Goal: Information Seeking & Learning: Find specific fact

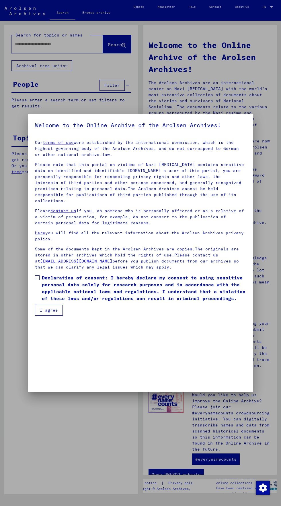
scroll to position [123, 0]
click at [34, 315] on mat-dialog-content "Our terms of use were established by the international commission, which is the…" at bounding box center [140, 225] width 225 height 180
click at [37, 280] on span at bounding box center [37, 277] width 5 height 5
click at [42, 315] on button "I agree" at bounding box center [49, 309] width 28 height 11
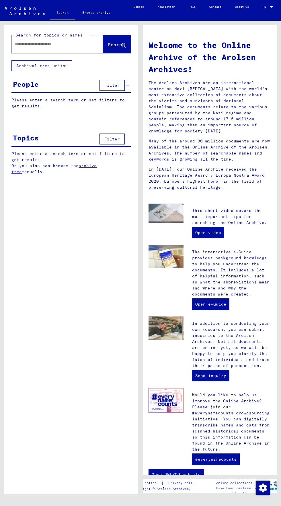
click at [22, 45] on input "text" at bounding box center [50, 44] width 71 height 6
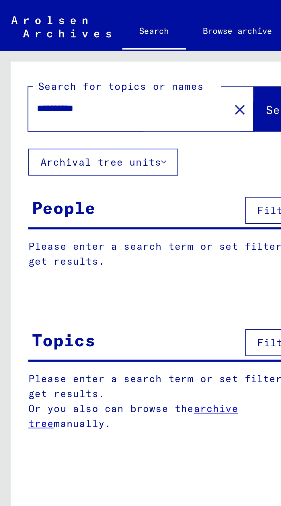
type input "**********"
click at [108, 44] on span "Search" at bounding box center [116, 45] width 17 height 6
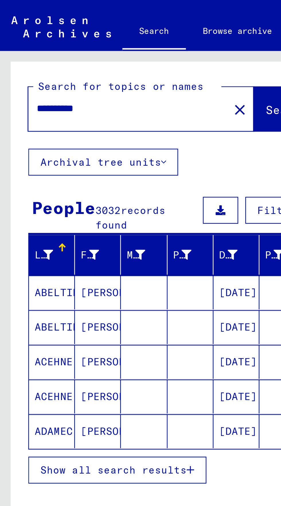
scroll to position [32, 0]
click at [71, 188] on span "Show all search results" at bounding box center [45, 190] width 59 height 5
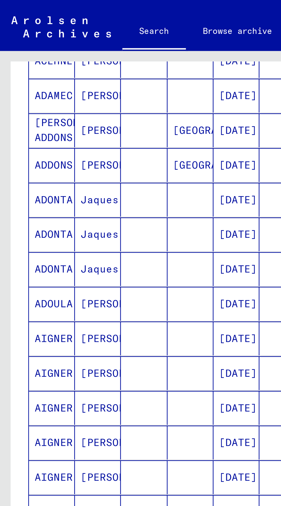
scroll to position [147, 0]
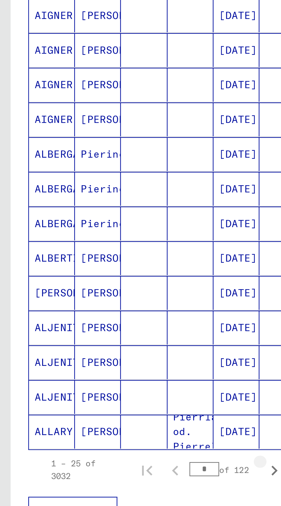
click at [112, 321] on icon "Next page" at bounding box center [111, 325] width 8 height 8
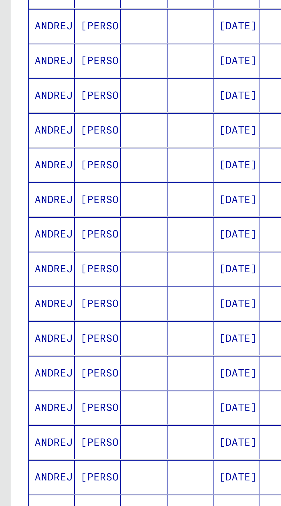
scroll to position [32, 0]
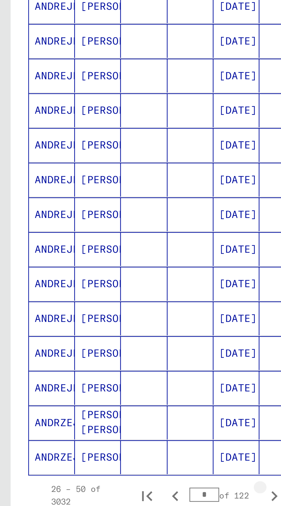
click at [112, 321] on icon "Next page" at bounding box center [111, 325] width 8 height 8
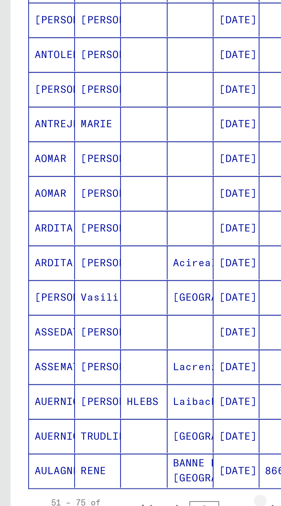
click at [112, 321] on icon "Next page" at bounding box center [111, 325] width 8 height 8
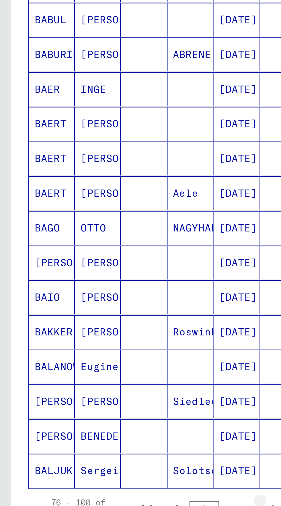
click at [113, 321] on icon "Next page" at bounding box center [111, 325] width 8 height 8
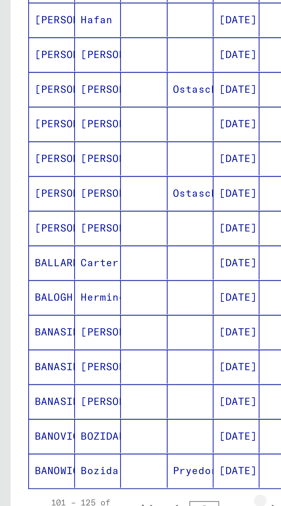
click at [112, 321] on icon "Next page" at bounding box center [111, 325] width 8 height 8
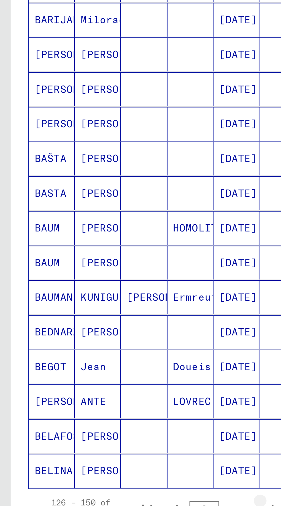
click at [111, 321] on icon "Next page" at bounding box center [111, 325] width 8 height 8
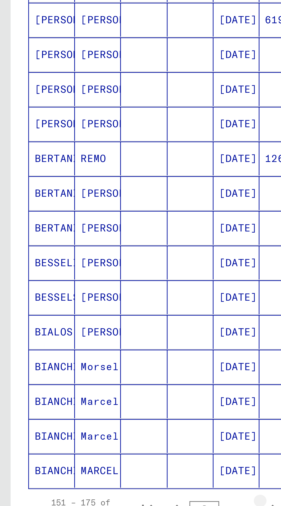
click at [113, 321] on icon "Next page" at bounding box center [111, 325] width 8 height 8
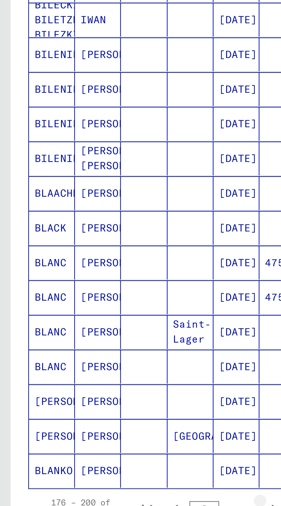
click at [112, 321] on icon "Next page" at bounding box center [111, 325] width 8 height 8
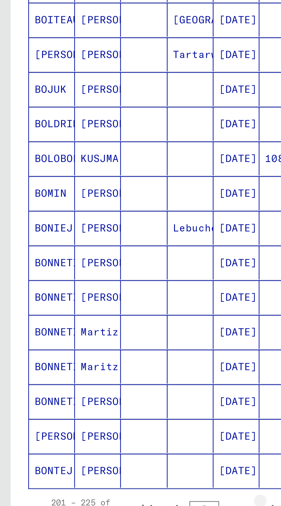
click at [113, 321] on icon "Next page" at bounding box center [111, 325] width 8 height 8
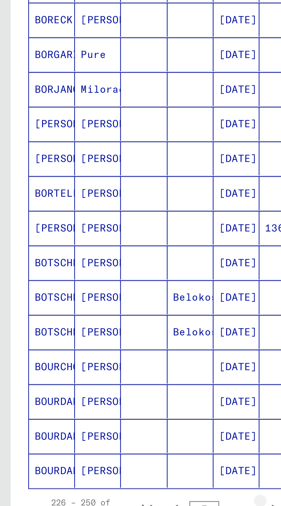
click at [112, 321] on icon "Next page" at bounding box center [111, 325] width 8 height 8
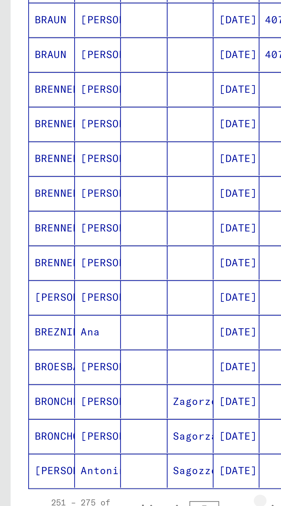
click at [112, 321] on icon "Next page" at bounding box center [111, 325] width 8 height 8
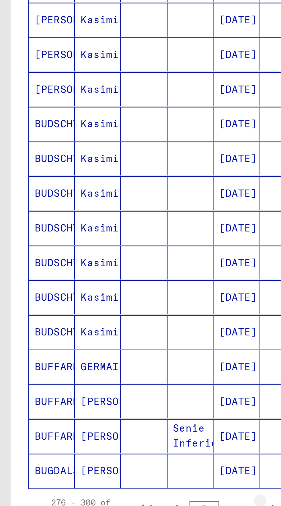
click at [113, 321] on icon "Next page" at bounding box center [111, 325] width 8 height 8
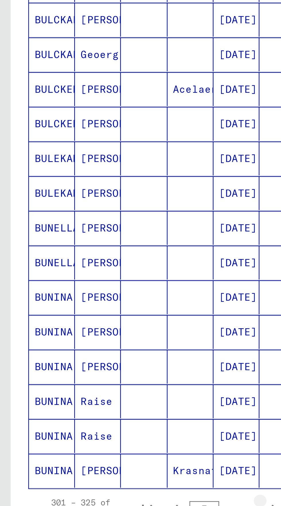
click at [113, 321] on icon "Next page" at bounding box center [111, 325] width 8 height 8
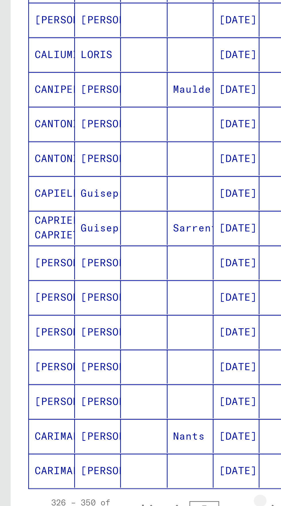
click at [113, 321] on icon "Next page" at bounding box center [111, 325] width 8 height 8
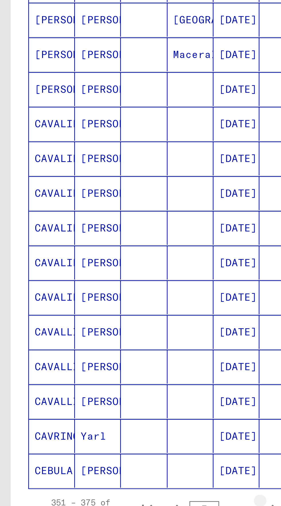
click at [113, 321] on icon "Next page" at bounding box center [111, 325] width 8 height 8
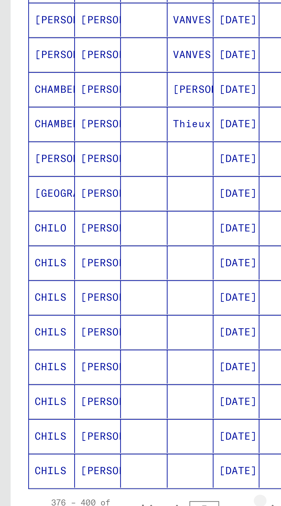
click at [112, 321] on icon "Next page" at bounding box center [111, 325] width 8 height 8
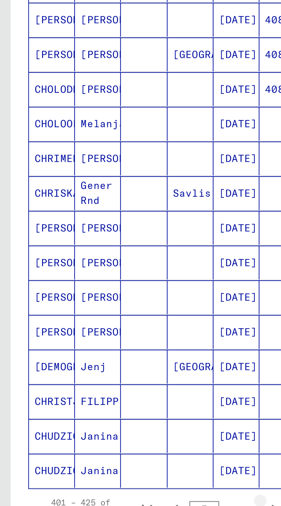
click at [113, 321] on icon "Next page" at bounding box center [111, 325] width 8 height 8
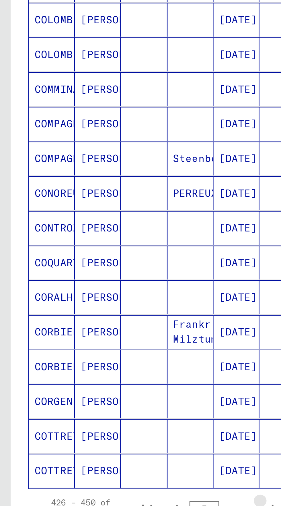
click at [113, 321] on icon "Next page" at bounding box center [111, 325] width 8 height 8
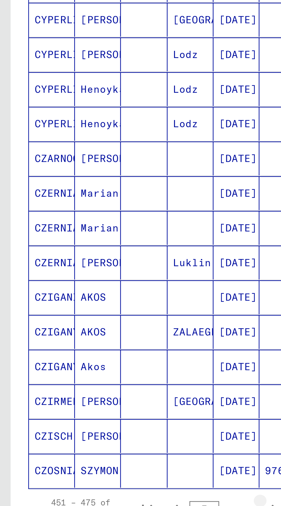
click at [113, 321] on icon "Next page" at bounding box center [111, 325] width 8 height 8
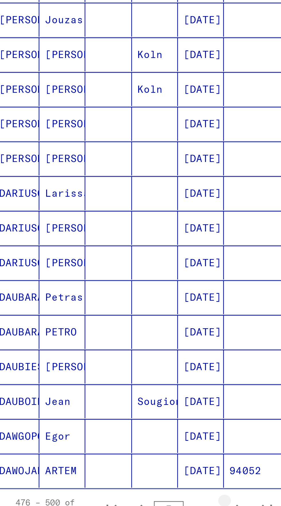
click at [110, 323] on icon "Next page" at bounding box center [111, 325] width 3 height 4
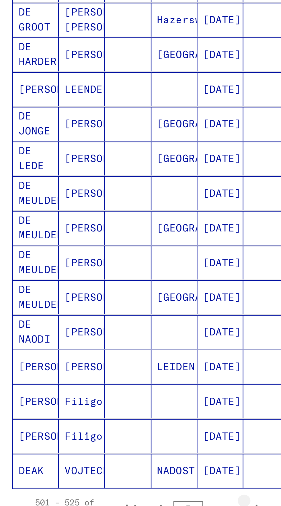
click at [111, 321] on icon "Next page" at bounding box center [111, 325] width 8 height 8
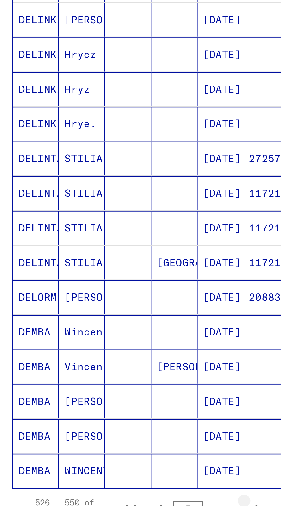
click at [114, 321] on icon "Next page" at bounding box center [111, 325] width 8 height 8
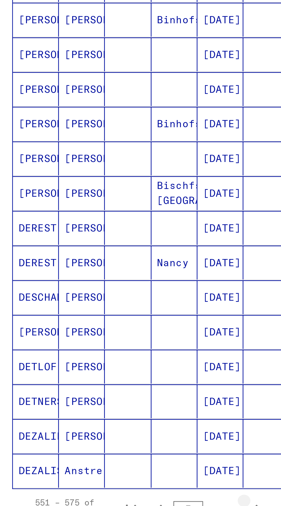
click at [114, 321] on icon "Next page" at bounding box center [111, 325] width 8 height 8
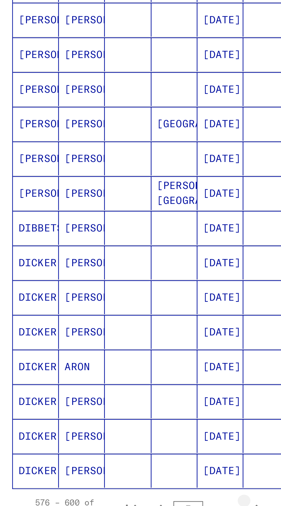
click at [112, 323] on icon "Next page" at bounding box center [111, 325] width 3 height 4
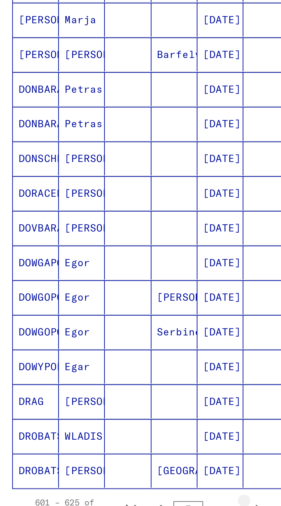
click at [112, 323] on icon "Next page" at bounding box center [111, 325] width 3 height 4
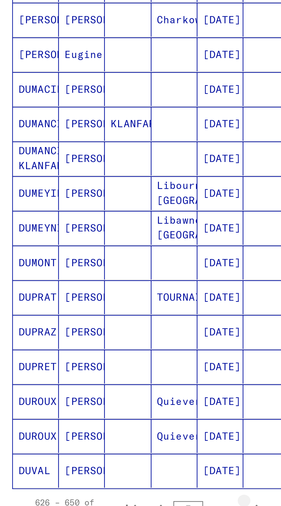
click at [113, 321] on icon "Next page" at bounding box center [111, 325] width 8 height 8
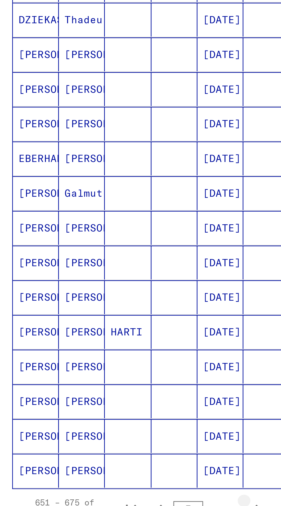
click at [113, 321] on icon "Next page" at bounding box center [111, 325] width 8 height 8
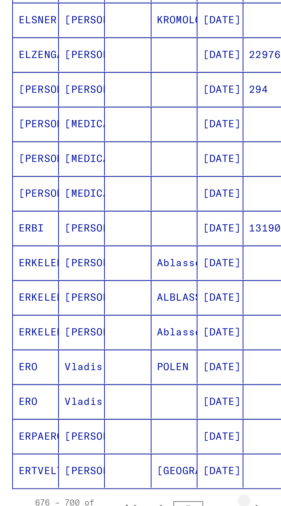
click at [114, 321] on icon "Next page" at bounding box center [111, 325] width 8 height 8
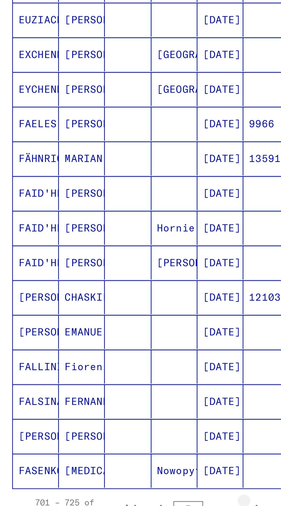
click at [113, 321] on icon "Next page" at bounding box center [111, 325] width 8 height 8
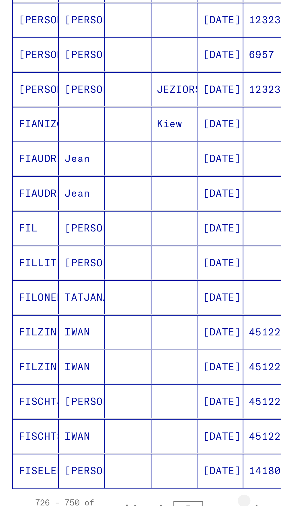
click at [114, 321] on icon "Next page" at bounding box center [111, 325] width 8 height 8
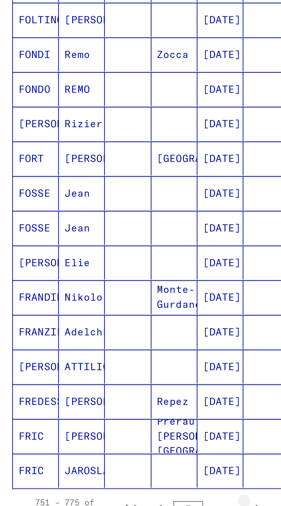
click at [114, 321] on icon "Next page" at bounding box center [111, 325] width 8 height 8
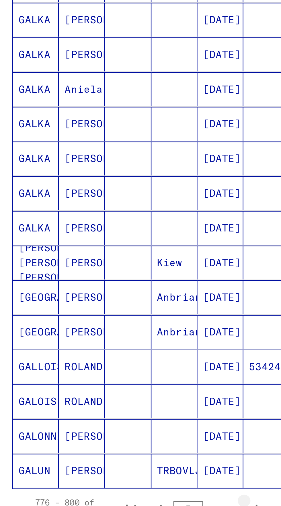
click at [115, 321] on icon "Next page" at bounding box center [111, 325] width 8 height 8
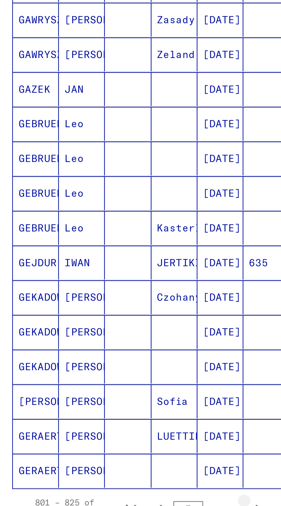
click at [114, 321] on icon "Next page" at bounding box center [111, 325] width 8 height 8
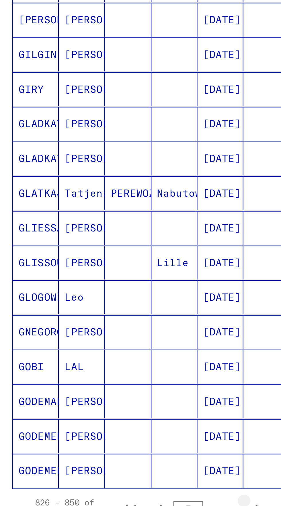
click at [115, 321] on icon "Next page" at bounding box center [111, 325] width 8 height 8
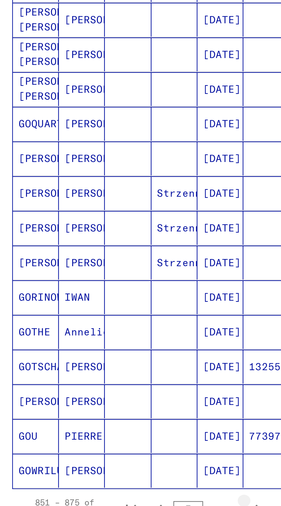
click at [115, 321] on icon "Next page" at bounding box center [111, 325] width 8 height 8
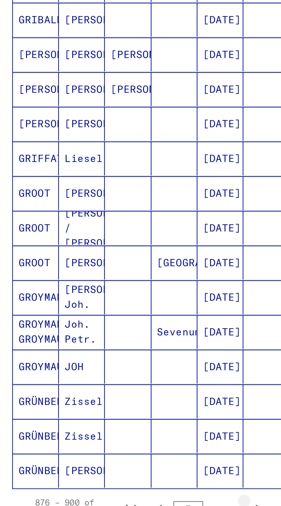
click at [116, 319] on button "Next page" at bounding box center [111, 324] width 11 height 11
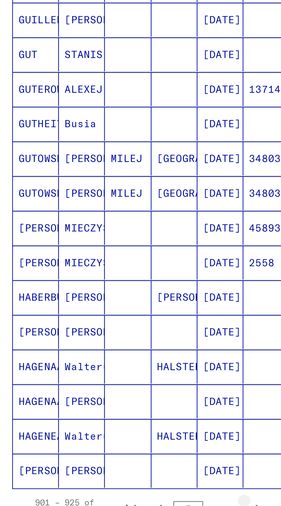
click at [116, 319] on button "Next page" at bounding box center [111, 324] width 11 height 11
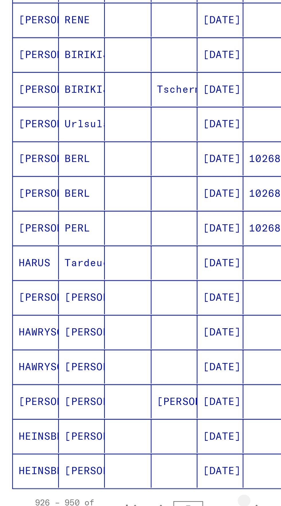
click at [114, 321] on icon "Next page" at bounding box center [111, 325] width 8 height 8
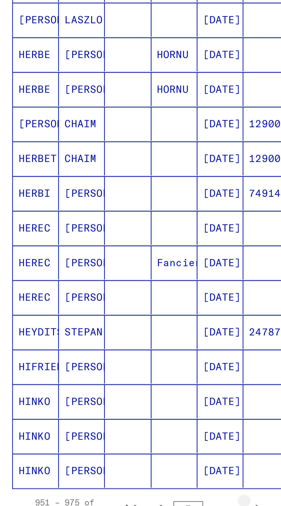
click at [114, 321] on icon "Next page" at bounding box center [111, 325] width 8 height 8
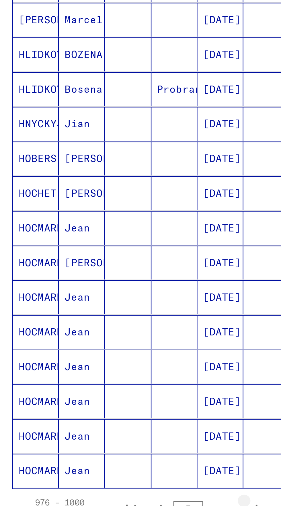
click at [114, 321] on icon "Next page" at bounding box center [111, 325] width 8 height 8
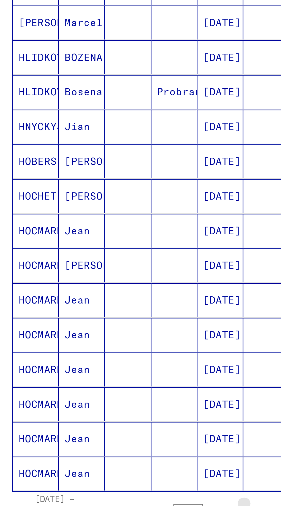
scroll to position [148, 0]
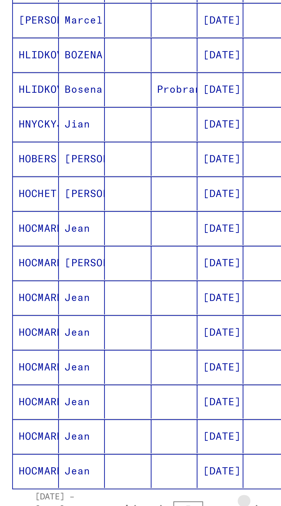
click at [114, 321] on icon "Next page" at bounding box center [111, 325] width 8 height 8
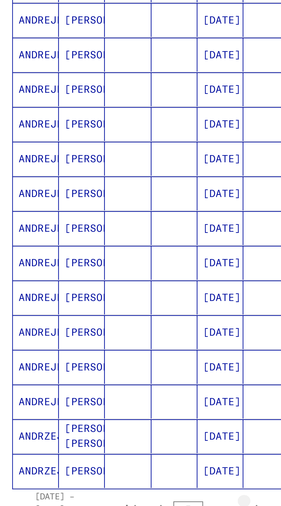
click at [114, 321] on icon "Next page" at bounding box center [111, 325] width 8 height 8
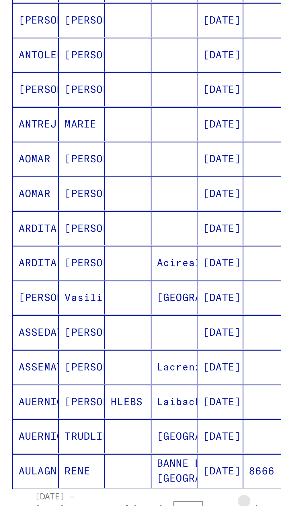
click at [114, 321] on icon "Next page" at bounding box center [111, 325] width 8 height 8
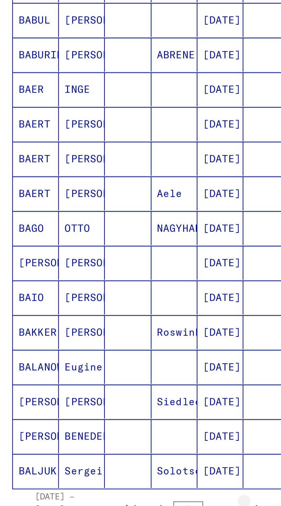
click at [116, 319] on button "Next page" at bounding box center [111, 324] width 11 height 11
click at [114, 321] on icon "Next page" at bounding box center [111, 325] width 8 height 8
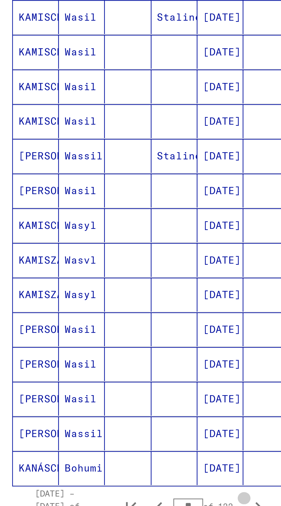
click at [114, 320] on icon "Next page" at bounding box center [111, 324] width 8 height 8
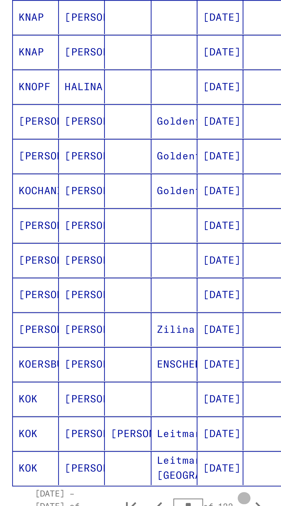
scroll to position [147, 0]
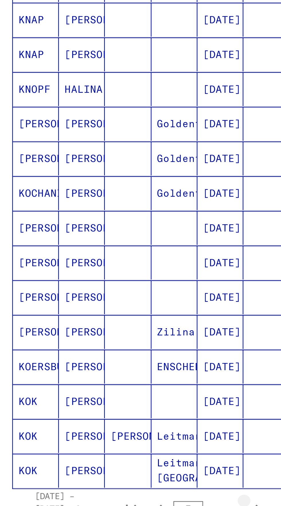
click at [113, 321] on icon "Next page" at bounding box center [111, 325] width 8 height 8
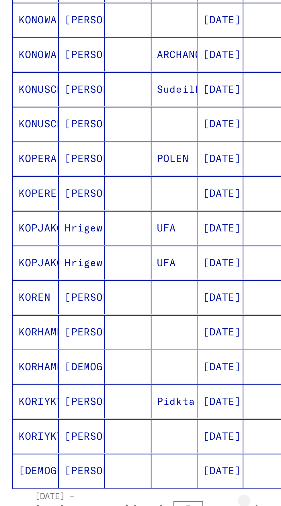
click at [113, 321] on icon "Next page" at bounding box center [111, 325] width 8 height 8
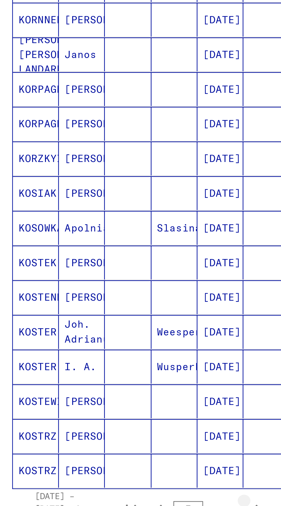
click at [114, 321] on icon "Next page" at bounding box center [111, 325] width 8 height 8
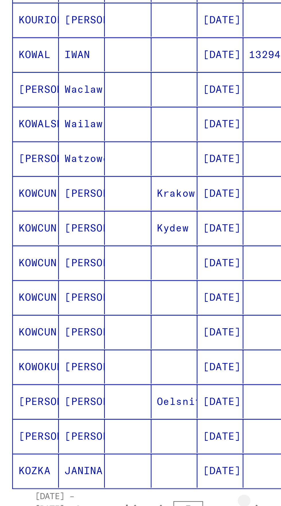
click at [114, 321] on icon "Next page" at bounding box center [111, 325] width 8 height 8
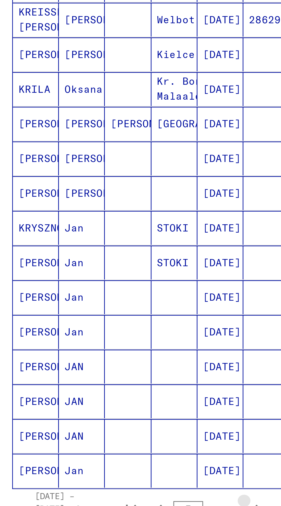
click at [114, 321] on icon "Next page" at bounding box center [111, 325] width 8 height 8
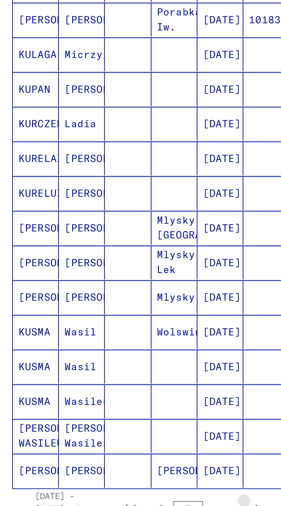
click at [114, 321] on icon "Next page" at bounding box center [111, 325] width 8 height 8
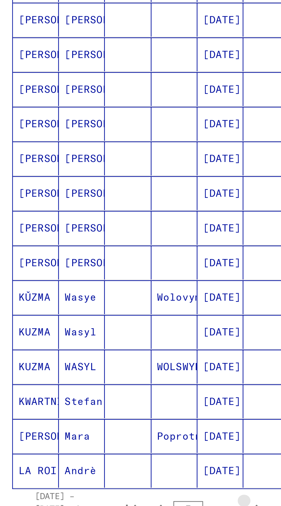
click at [114, 321] on icon "Next page" at bounding box center [111, 325] width 8 height 8
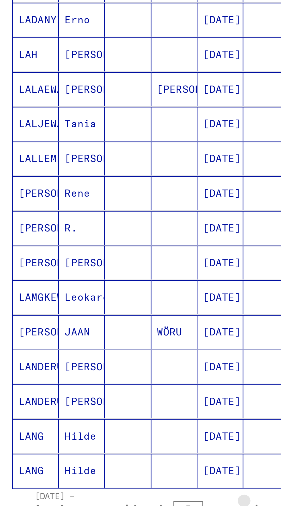
click at [114, 321] on icon "Next page" at bounding box center [111, 325] width 8 height 8
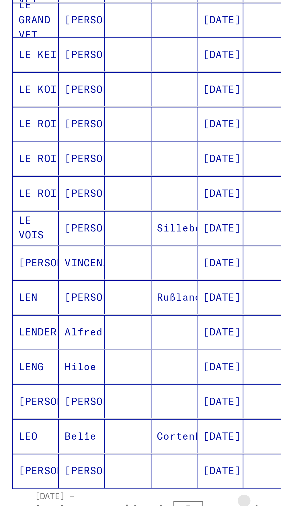
click at [114, 321] on icon "Next page" at bounding box center [111, 325] width 8 height 8
click at [115, 321] on icon "Next page" at bounding box center [111, 325] width 8 height 8
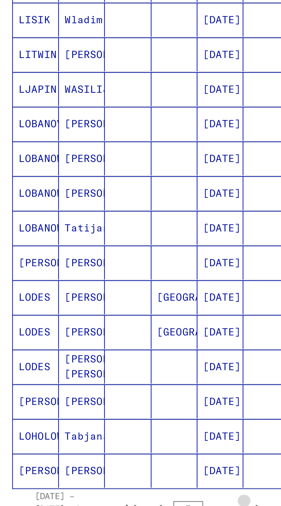
click at [114, 321] on icon "Next page" at bounding box center [111, 325] width 8 height 8
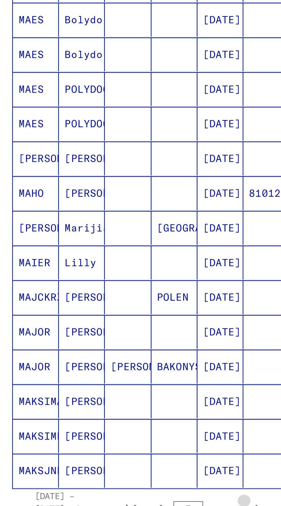
click at [114, 321] on icon "Next page" at bounding box center [111, 325] width 8 height 8
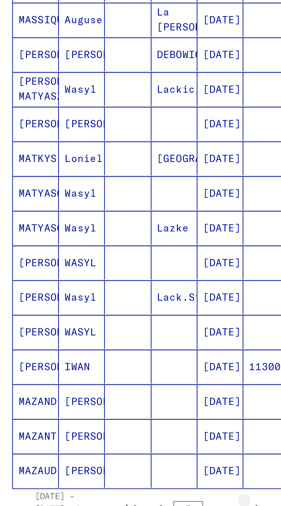
click at [115, 321] on icon "Next page" at bounding box center [111, 325] width 8 height 8
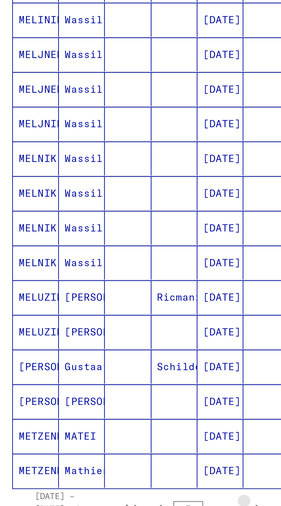
click at [114, 321] on icon "Next page" at bounding box center [111, 325] width 8 height 8
click at [115, 321] on icon "Next page" at bounding box center [111, 325] width 8 height 8
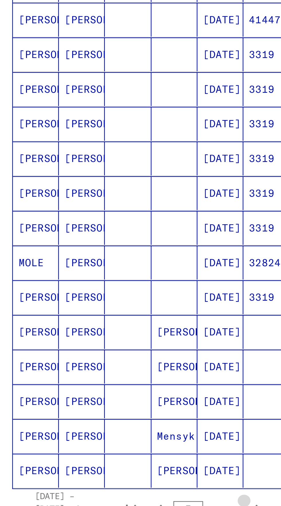
click at [114, 321] on icon "Next page" at bounding box center [111, 325] width 8 height 8
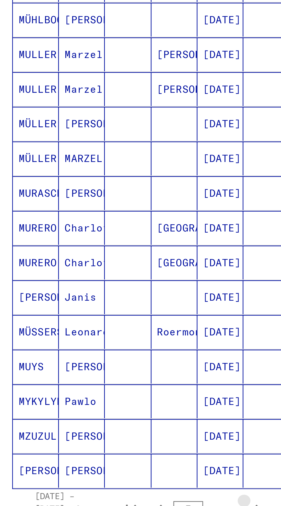
click at [114, 321] on icon "Next page" at bounding box center [111, 325] width 8 height 8
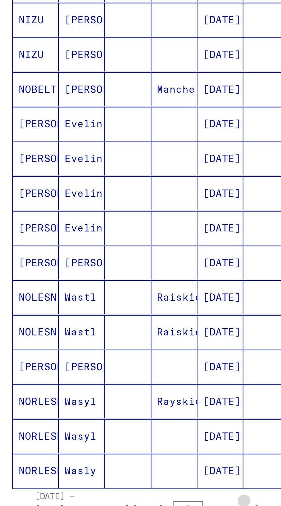
click at [114, 321] on icon "Next page" at bounding box center [111, 325] width 8 height 8
click at [115, 321] on icon "Next page" at bounding box center [111, 325] width 8 height 8
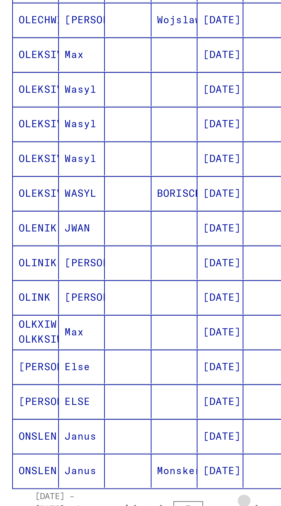
click at [115, 321] on icon "Next page" at bounding box center [111, 325] width 8 height 8
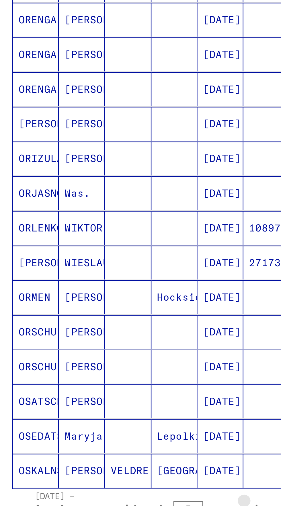
click at [114, 321] on icon "Next page" at bounding box center [111, 325] width 8 height 8
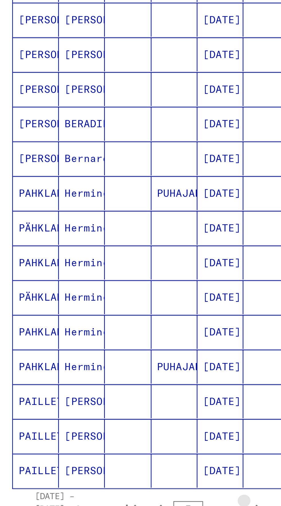
click at [114, 321] on icon "Next page" at bounding box center [111, 325] width 8 height 8
click at [115, 321] on icon "Next page" at bounding box center [111, 325] width 8 height 8
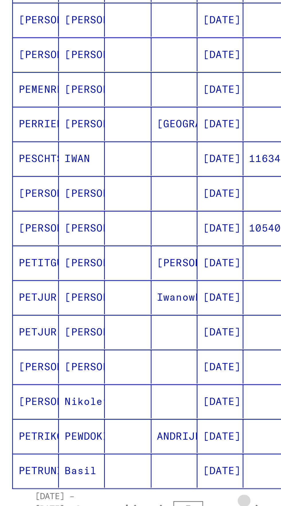
click at [115, 321] on icon "Next page" at bounding box center [111, 325] width 8 height 8
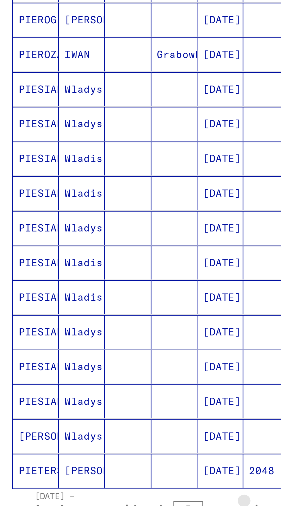
click at [115, 321] on icon "Next page" at bounding box center [111, 325] width 8 height 8
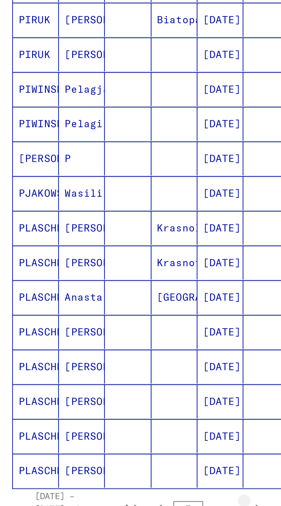
click at [114, 321] on icon "Next page" at bounding box center [111, 325] width 8 height 8
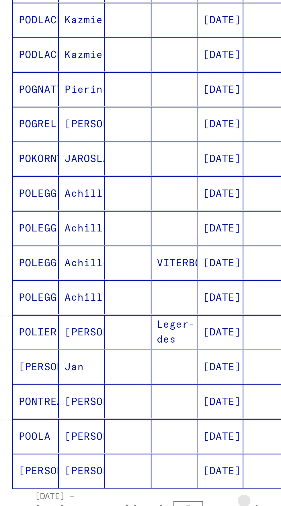
click at [116, 319] on button "Next page" at bounding box center [111, 324] width 11 height 11
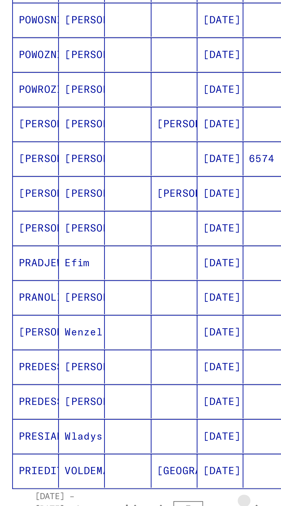
click at [114, 321] on icon "Next page" at bounding box center [111, 325] width 8 height 8
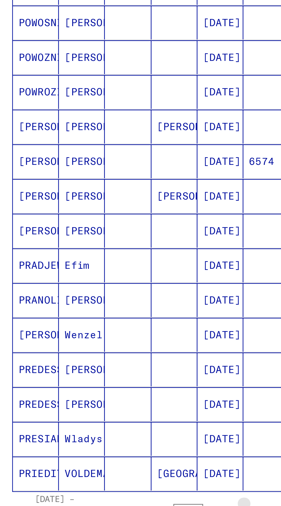
scroll to position [148, 0]
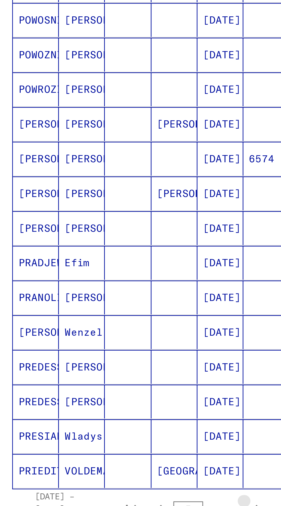
click at [115, 319] on button "Next page" at bounding box center [111, 324] width 11 height 11
click at [114, 321] on icon "Next page" at bounding box center [111, 325] width 8 height 8
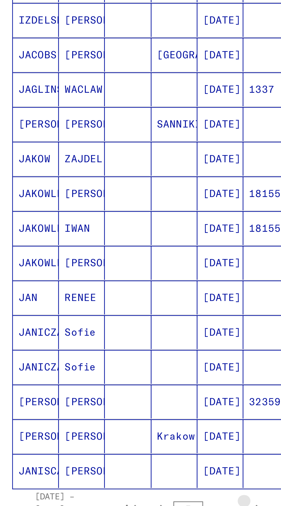
click at [115, 321] on icon "Next page" at bounding box center [111, 325] width 8 height 8
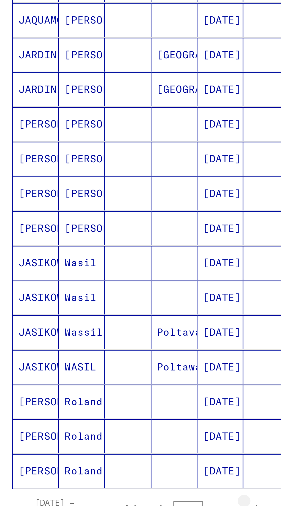
click at [115, 321] on icon "Next page" at bounding box center [111, 325] width 8 height 8
click at [114, 321] on icon "Next page" at bounding box center [111, 325] width 8 height 8
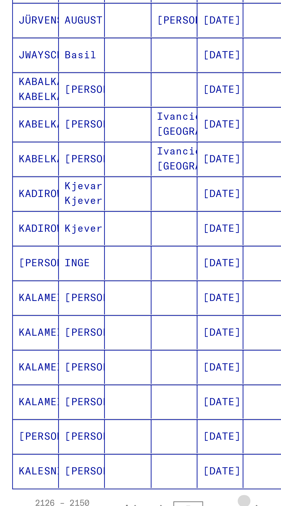
click at [115, 319] on button "Next page" at bounding box center [111, 324] width 11 height 11
click at [114, 321] on icon "Next page" at bounding box center [111, 325] width 8 height 8
click at [115, 321] on icon "Next page" at bounding box center [111, 325] width 8 height 8
click at [114, 321] on icon "Next page" at bounding box center [111, 325] width 8 height 8
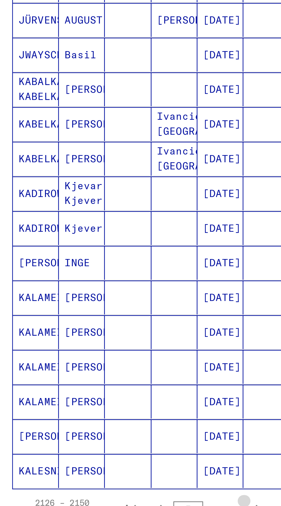
click at [114, 321] on icon "Next page" at bounding box center [111, 325] width 8 height 8
click at [115, 321] on icon "Next page" at bounding box center [111, 325] width 8 height 8
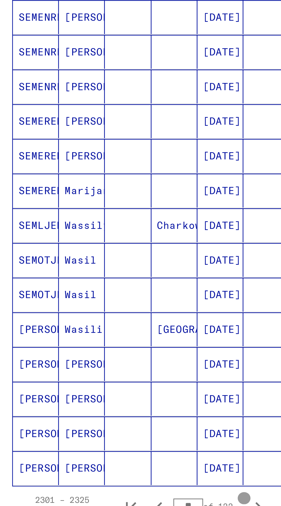
click at [114, 320] on icon "Next page" at bounding box center [111, 324] width 8 height 8
click at [113, 320] on icon "Next page" at bounding box center [111, 324] width 8 height 8
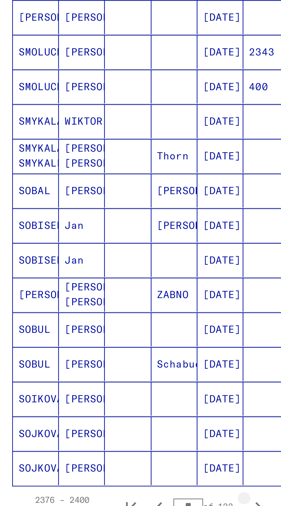
click at [113, 320] on icon "Next page" at bounding box center [111, 324] width 8 height 8
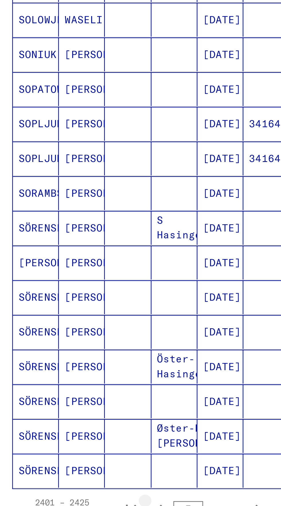
click at [73, 321] on icon "Previous page" at bounding box center [71, 325] width 8 height 8
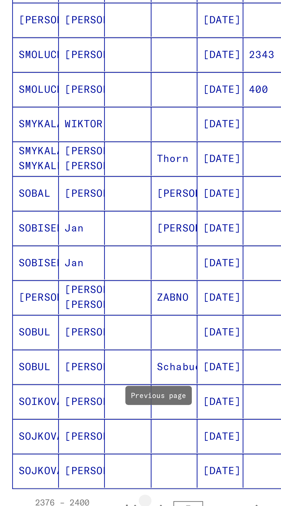
click at [73, 321] on icon "Previous page" at bounding box center [71, 325] width 8 height 8
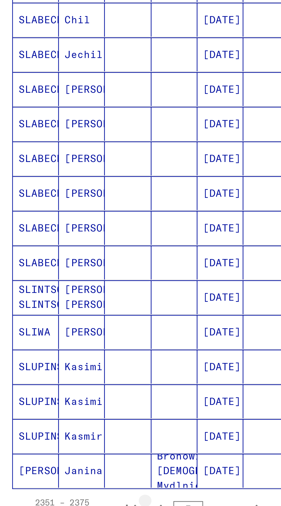
click at [71, 321] on icon "Previous page" at bounding box center [71, 325] width 8 height 8
type input "**"
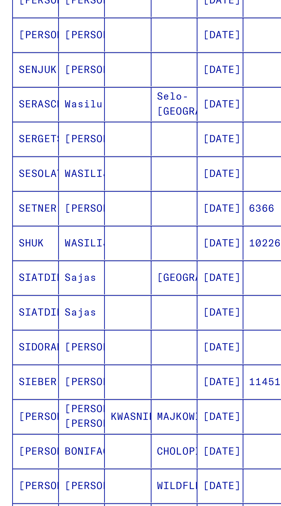
scroll to position [0, 0]
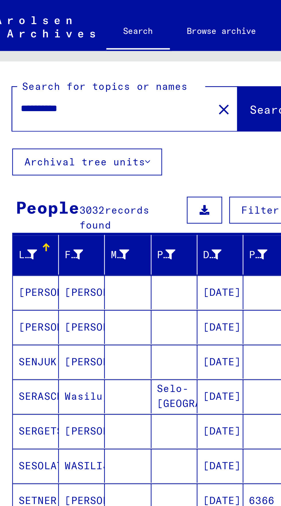
click at [43, 45] on input "**********" at bounding box center [50, 44] width 71 height 6
type input "*"
type input "********"
click at [113, 43] on span "Search" at bounding box center [116, 45] width 17 height 6
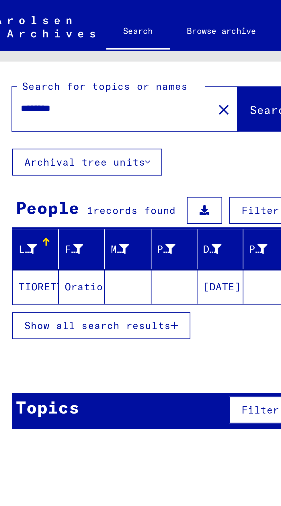
click at [84, 116] on mat-cell at bounding box center [77, 116] width 19 height 14
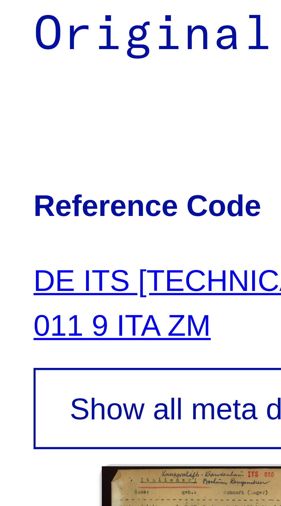
click at [171, 129] on link "DE ITS [TECHNICAL_ID] NW 011 9 ITA ZM" at bounding box center [176, 131] width 53 height 11
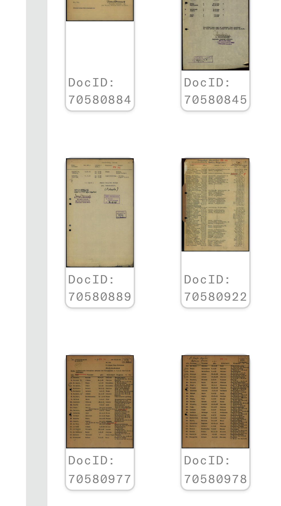
scroll to position [0, 16]
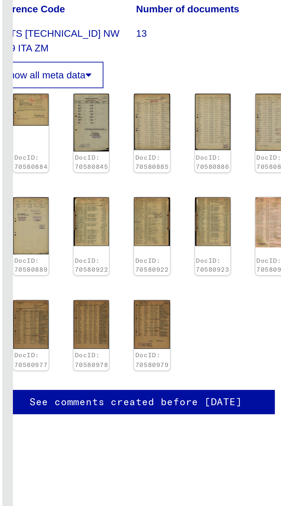
click at [201, 247] on img at bounding box center [200, 249] width 15 height 20
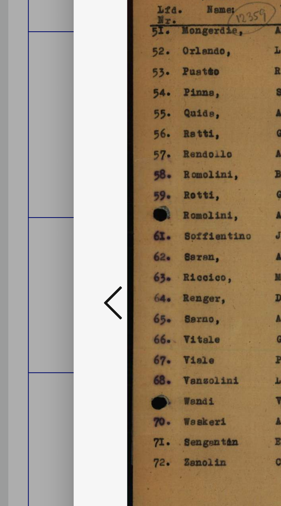
click at [42, 245] on icon at bounding box center [42, 238] width 7 height 14
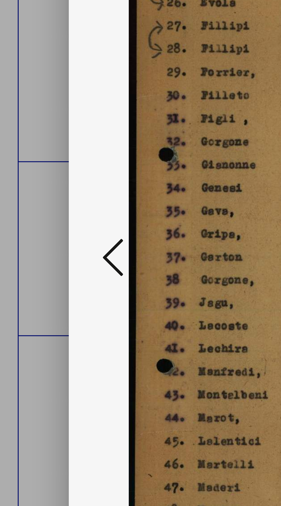
click at [40, 245] on icon at bounding box center [42, 238] width 7 height 14
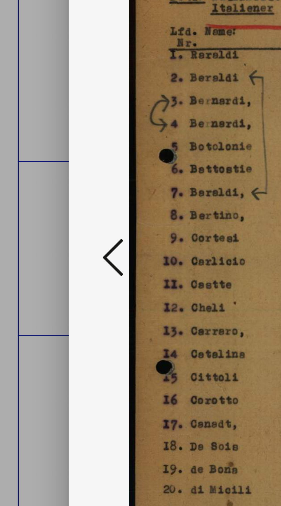
click at [42, 245] on icon at bounding box center [42, 238] width 7 height 14
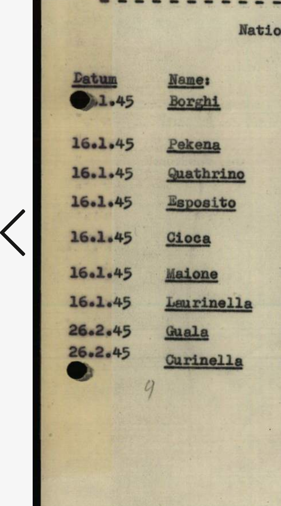
click at [44, 245] on icon at bounding box center [42, 238] width 7 height 14
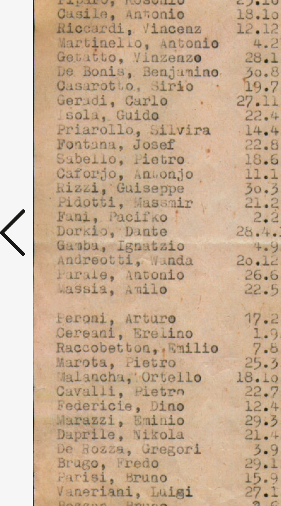
click at [43, 245] on icon at bounding box center [42, 238] width 7 height 14
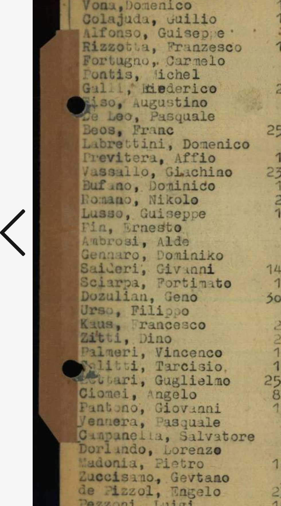
click at [43, 245] on icon at bounding box center [42, 238] width 7 height 14
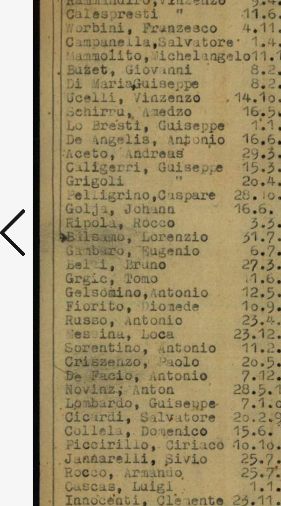
click at [43, 245] on icon at bounding box center [42, 238] width 7 height 14
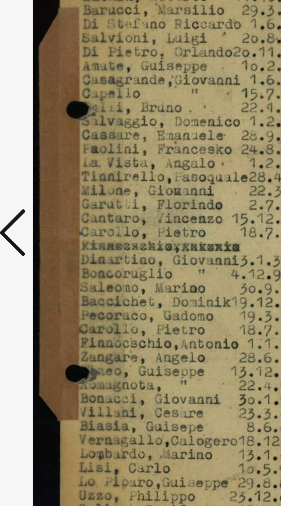
click at [43, 245] on icon at bounding box center [42, 238] width 7 height 14
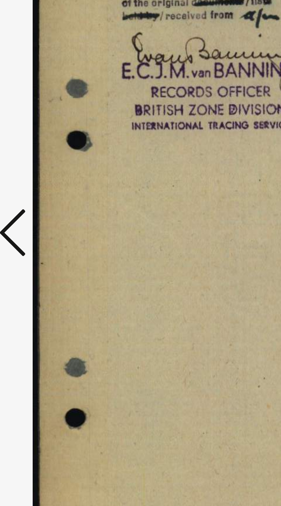
click at [44, 245] on icon at bounding box center [42, 238] width 7 height 14
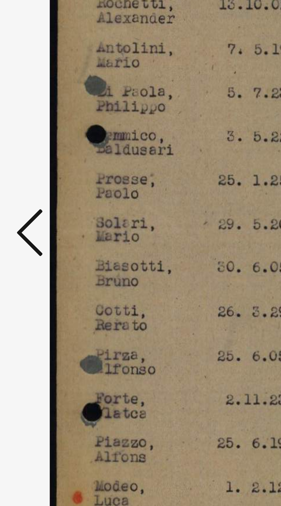
click at [44, 245] on icon at bounding box center [42, 238] width 7 height 14
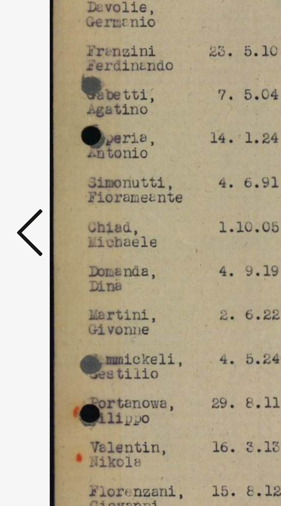
click at [43, 245] on icon at bounding box center [42, 238] width 7 height 14
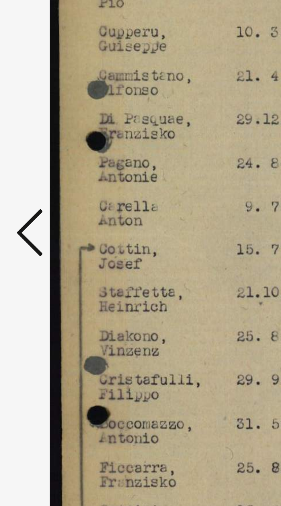
click at [44, 245] on icon at bounding box center [42, 238] width 7 height 14
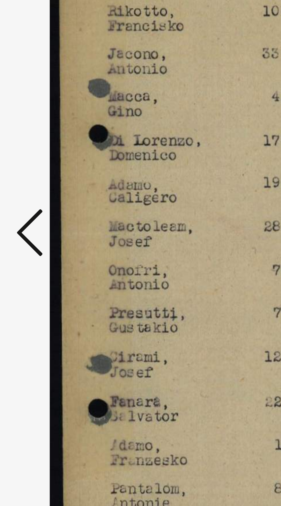
click at [44, 245] on icon at bounding box center [42, 238] width 7 height 14
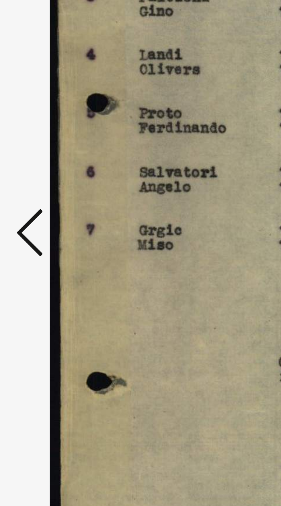
click at [44, 245] on icon at bounding box center [42, 238] width 7 height 14
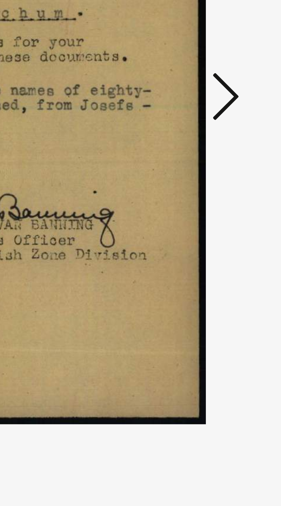
click at [235, 245] on icon at bounding box center [238, 238] width 7 height 14
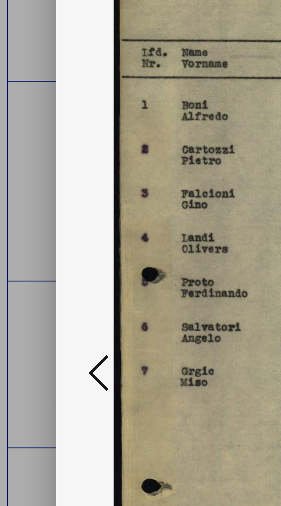
click at [40, 237] on icon at bounding box center [42, 238] width 7 height 14
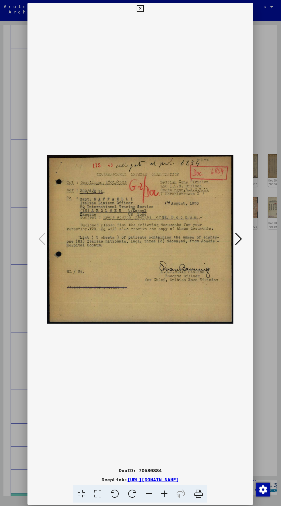
click at [71, 154] on img at bounding box center [141, 238] width 186 height 448
click at [139, 17] on img at bounding box center [141, 238] width 186 height 448
click at [139, 11] on icon at bounding box center [140, 8] width 7 height 7
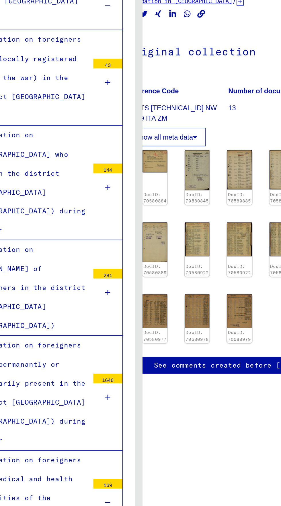
scroll to position [0, 14]
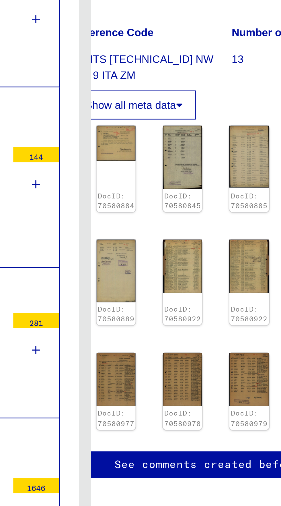
click at [149, 159] on img at bounding box center [152, 160] width 15 height 13
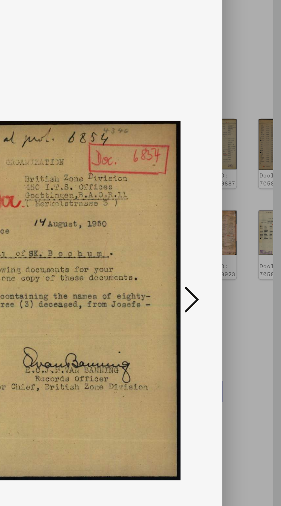
click at [236, 245] on icon at bounding box center [238, 238] width 7 height 14
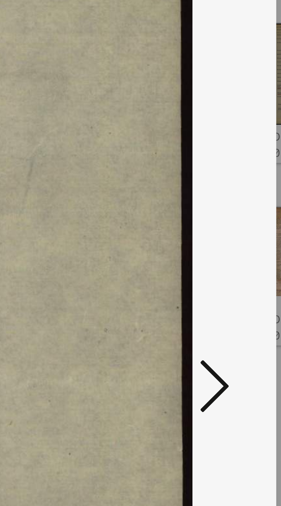
click at [238, 245] on icon at bounding box center [238, 238] width 7 height 14
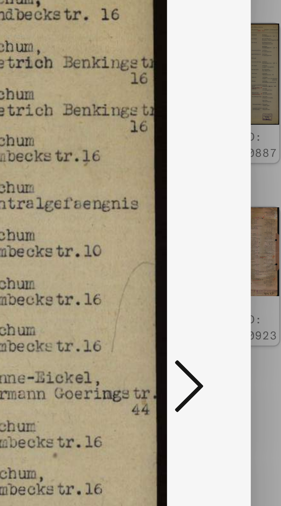
click at [238, 245] on icon at bounding box center [238, 238] width 7 height 14
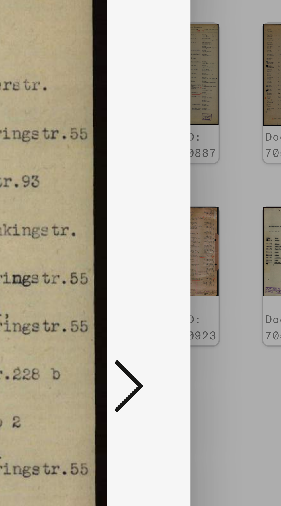
click at [236, 245] on icon at bounding box center [238, 238] width 7 height 14
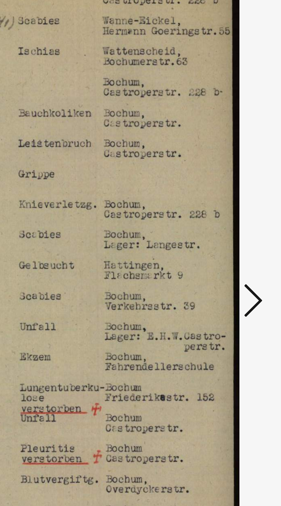
click at [237, 238] on icon at bounding box center [238, 238] width 7 height 14
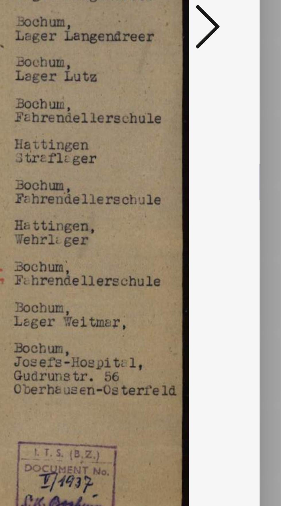
click at [236, 245] on icon at bounding box center [238, 238] width 7 height 14
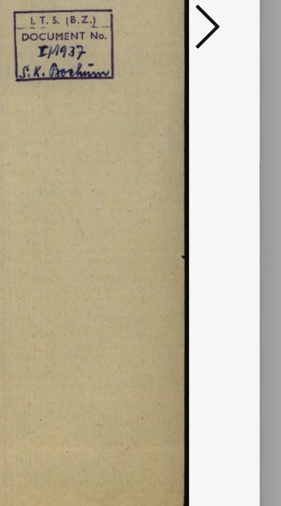
click at [238, 245] on icon at bounding box center [238, 238] width 7 height 14
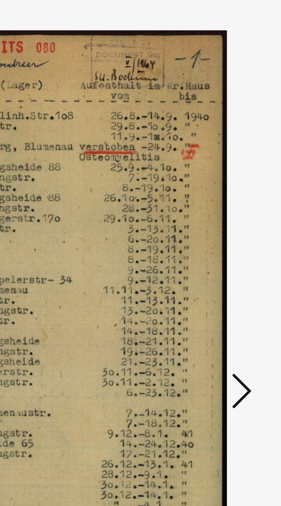
click at [238, 245] on icon at bounding box center [238, 238] width 7 height 14
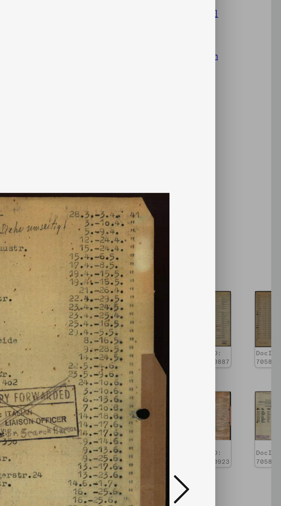
click at [233, 244] on img at bounding box center [141, 238] width 186 height 448
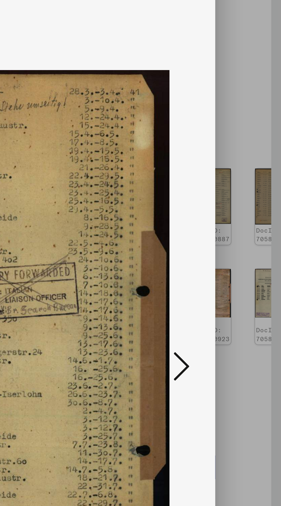
click at [237, 245] on icon at bounding box center [238, 238] width 7 height 14
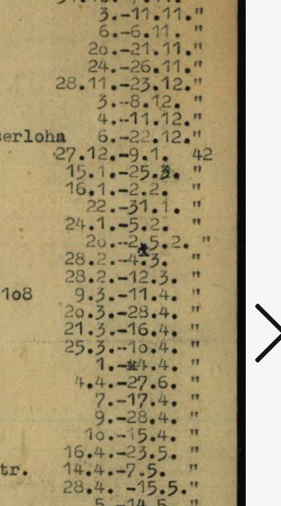
click at [235, 246] on button at bounding box center [239, 238] width 10 height 16
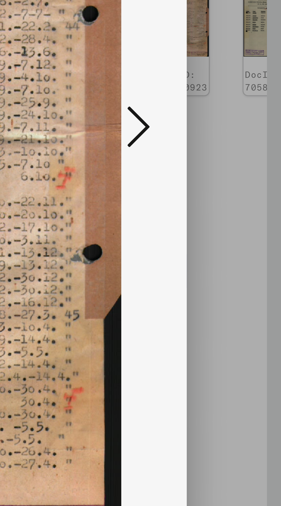
scroll to position [0, 0]
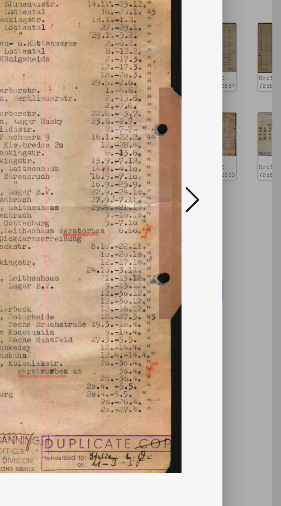
click at [238, 236] on icon at bounding box center [238, 238] width 7 height 14
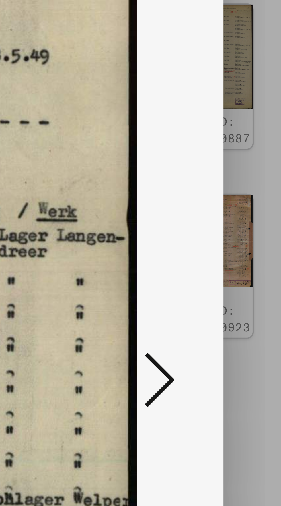
click at [237, 245] on icon at bounding box center [238, 238] width 7 height 14
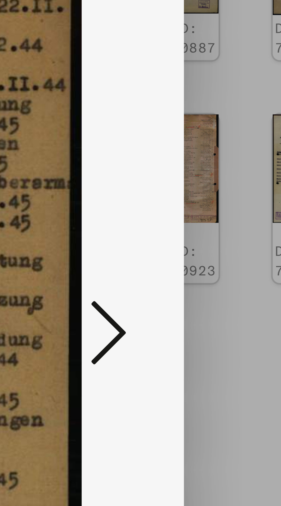
click at [237, 245] on icon at bounding box center [238, 238] width 7 height 14
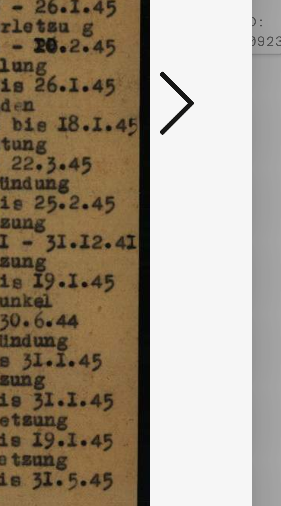
click at [237, 245] on icon at bounding box center [238, 238] width 7 height 14
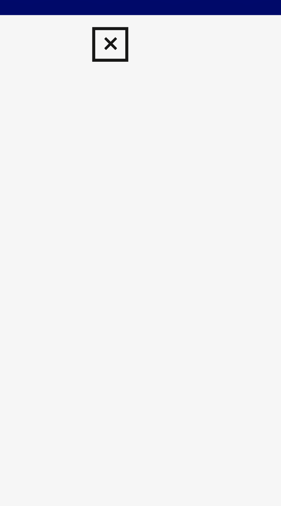
click at [137, 9] on button at bounding box center [140, 8] width 10 height 11
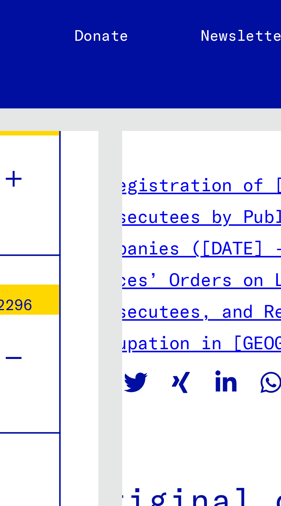
scroll to position [32, 0]
